Goal: Task Accomplishment & Management: Use online tool/utility

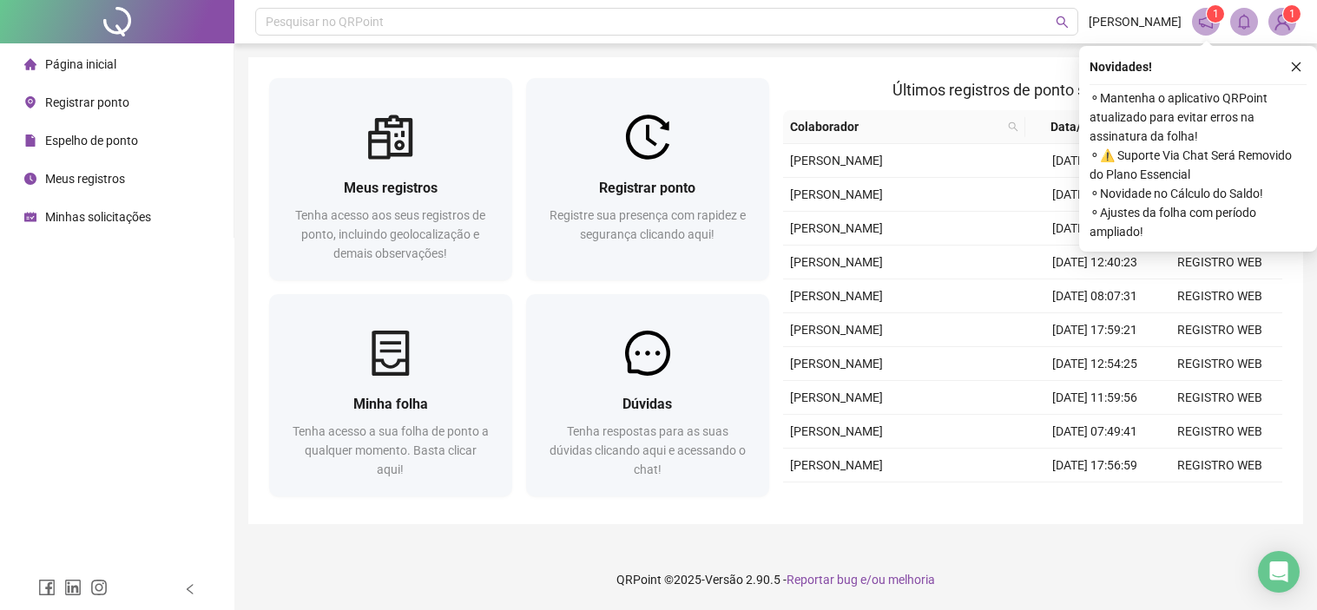
click at [651, 143] on img at bounding box center [647, 137] width 45 height 45
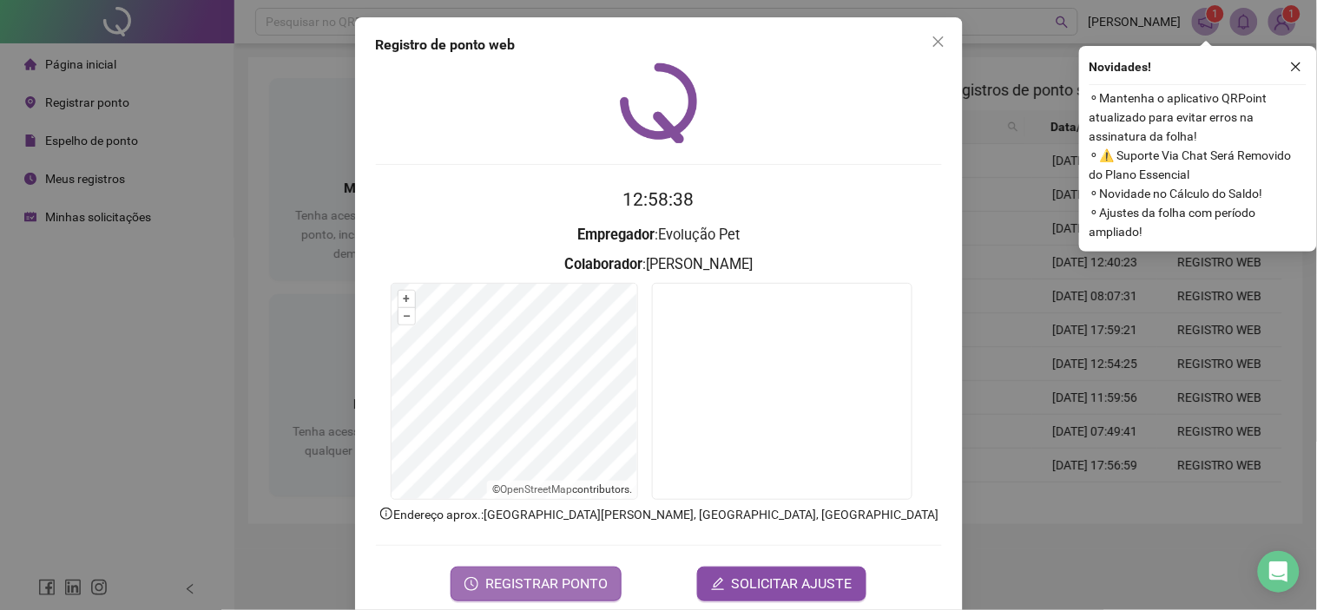
click at [573, 570] on button "REGISTRAR PONTO" at bounding box center [536, 584] width 171 height 35
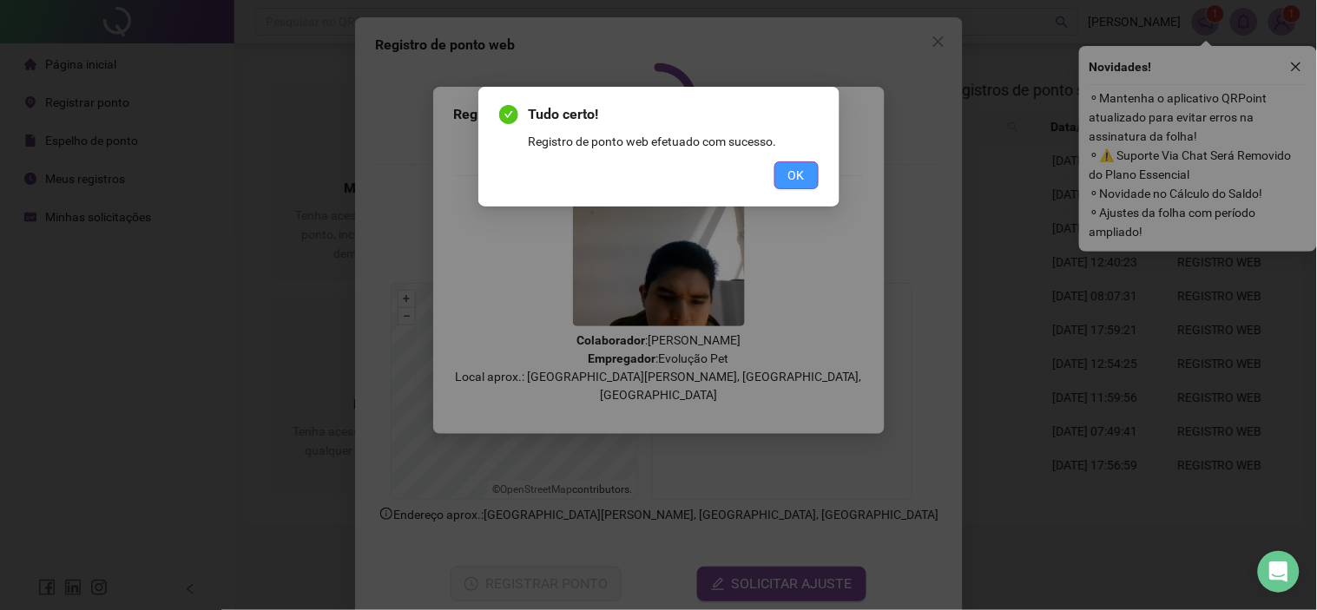
click at [799, 169] on span "OK" at bounding box center [796, 175] width 16 height 19
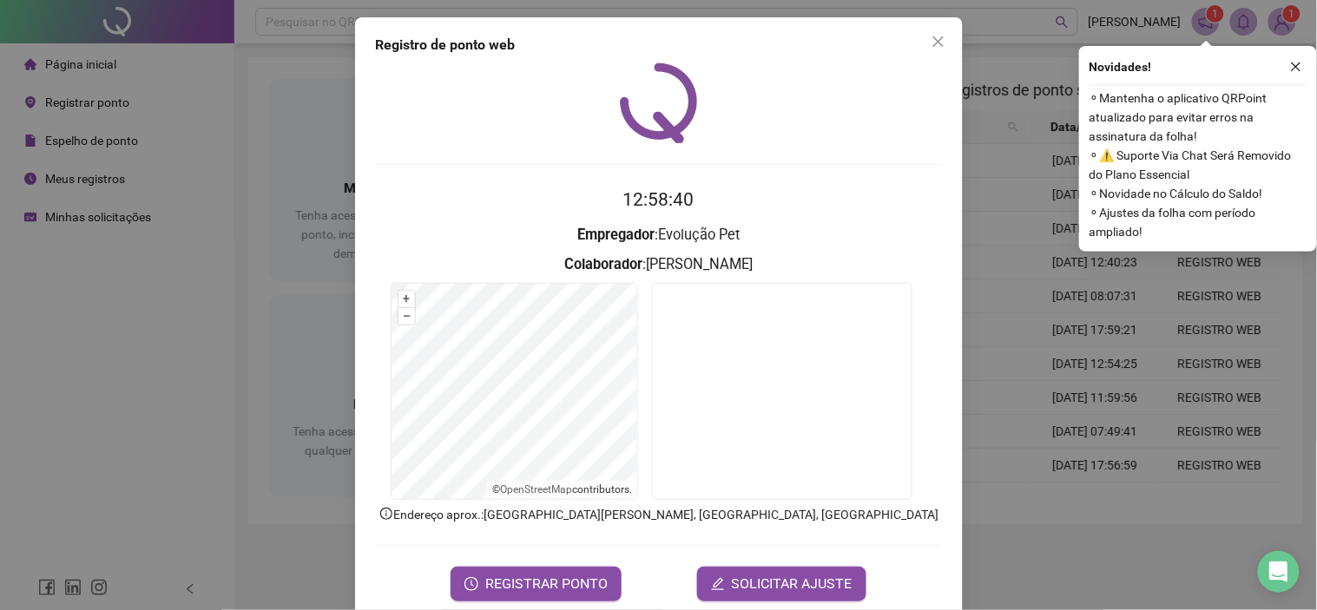
click at [1306, 61] on div "Novidades ! ⚬ Mantenha o aplicativo QRPoint atualizado para evitar erros na ass…" at bounding box center [1198, 149] width 238 height 206
click at [932, 52] on button "Close" at bounding box center [938, 42] width 28 height 28
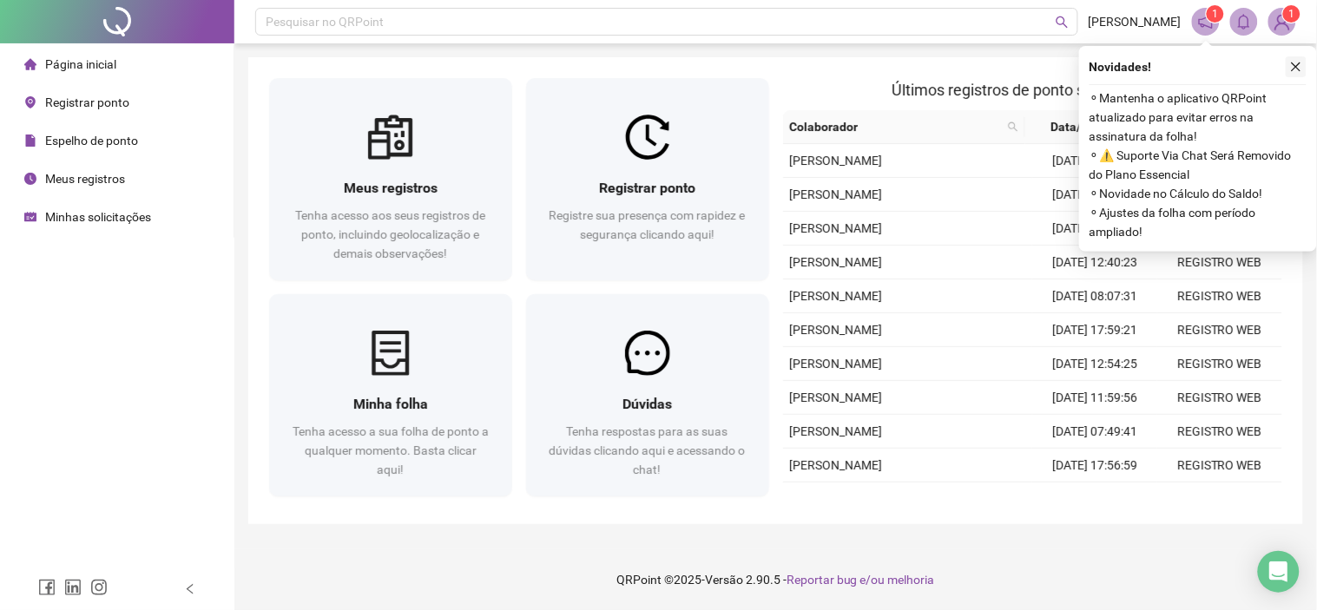
click at [1290, 64] on icon "close" at bounding box center [1296, 67] width 12 height 12
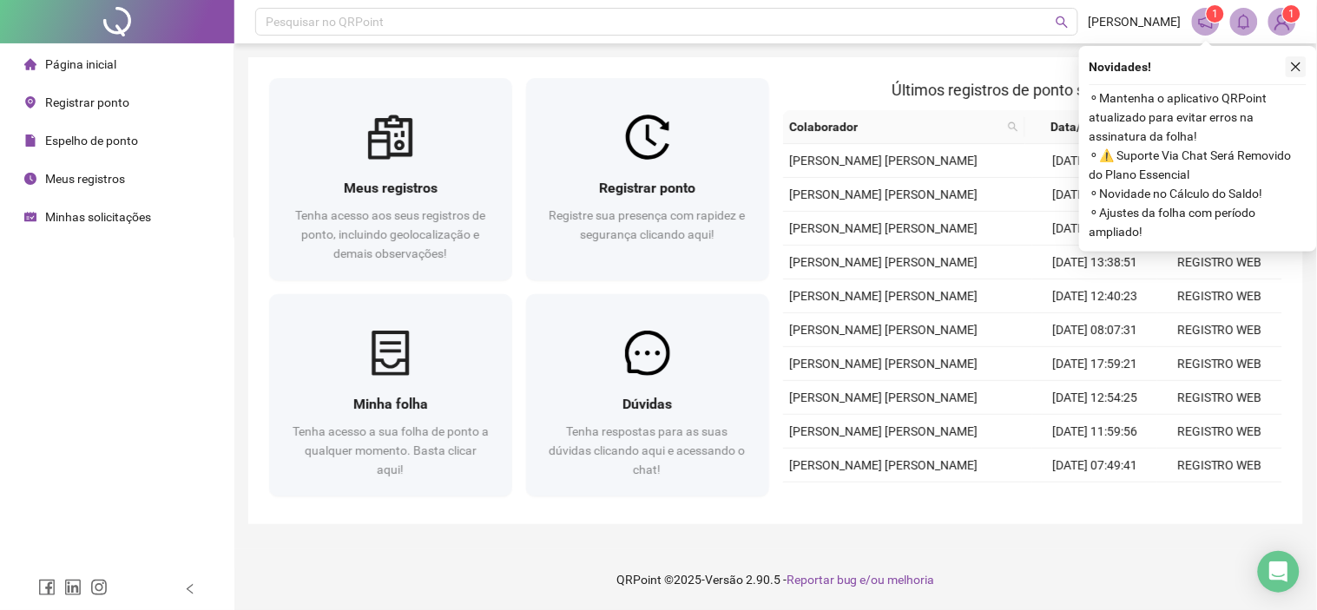
click at [1288, 75] on button "button" at bounding box center [1296, 66] width 21 height 21
